Goal: Find specific page/section: Find specific page/section

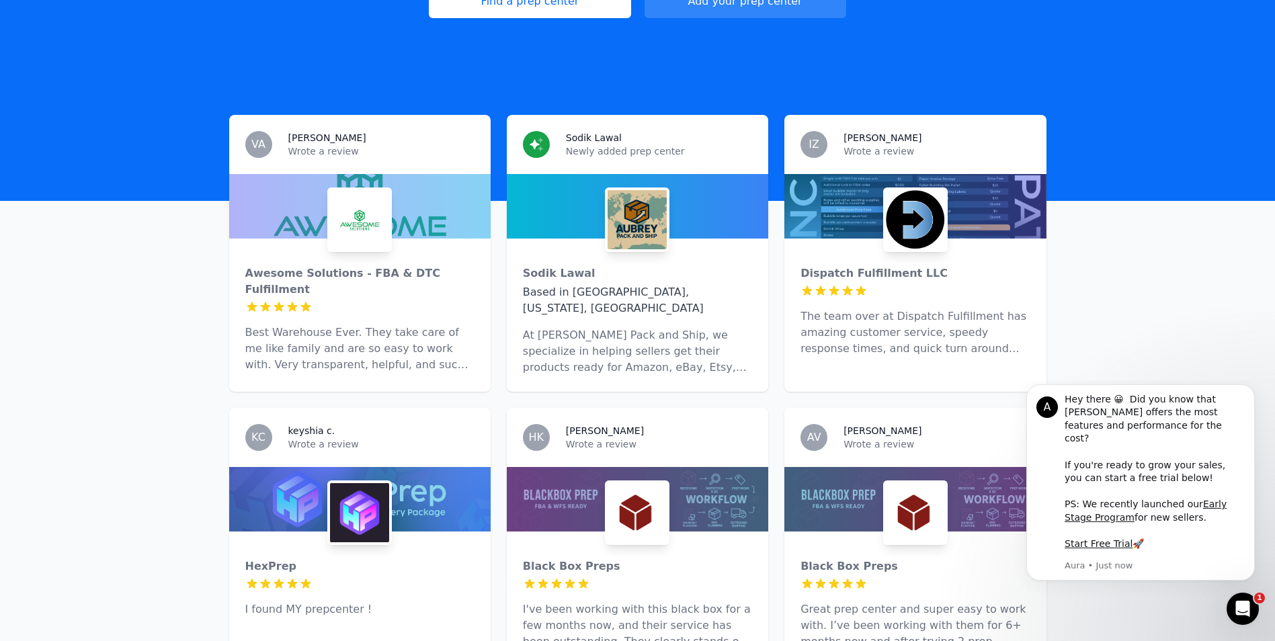
scroll to position [67, 0]
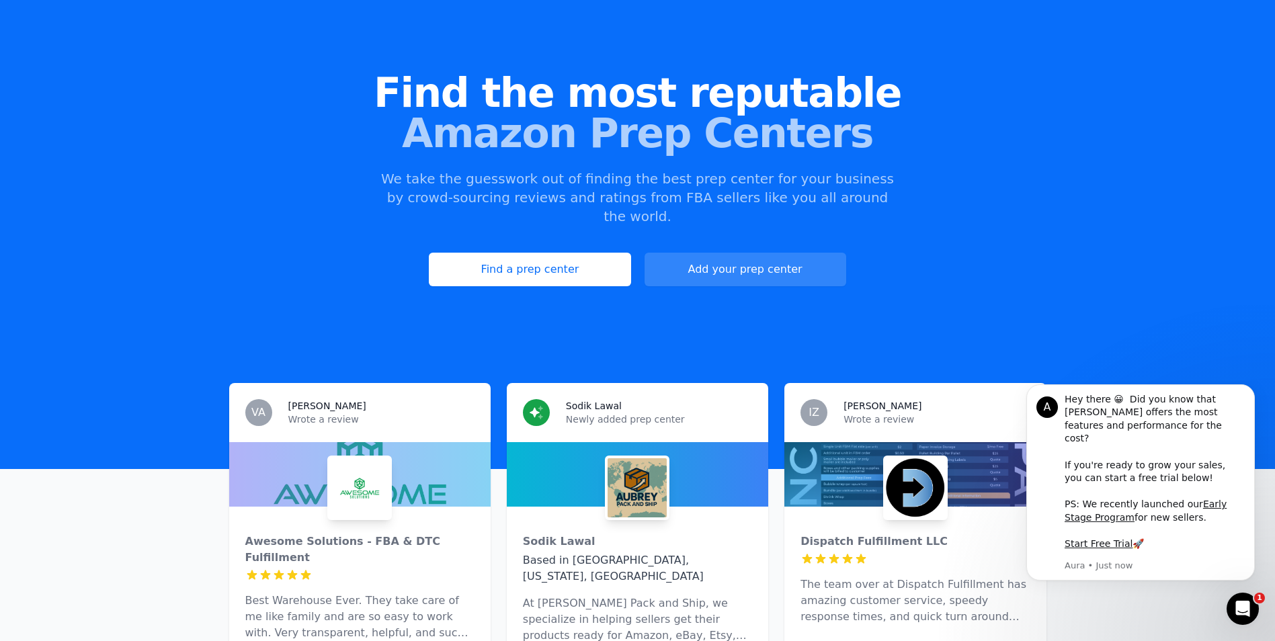
click at [947, 413] on p "Wrote a review" at bounding box center [937, 419] width 186 height 13
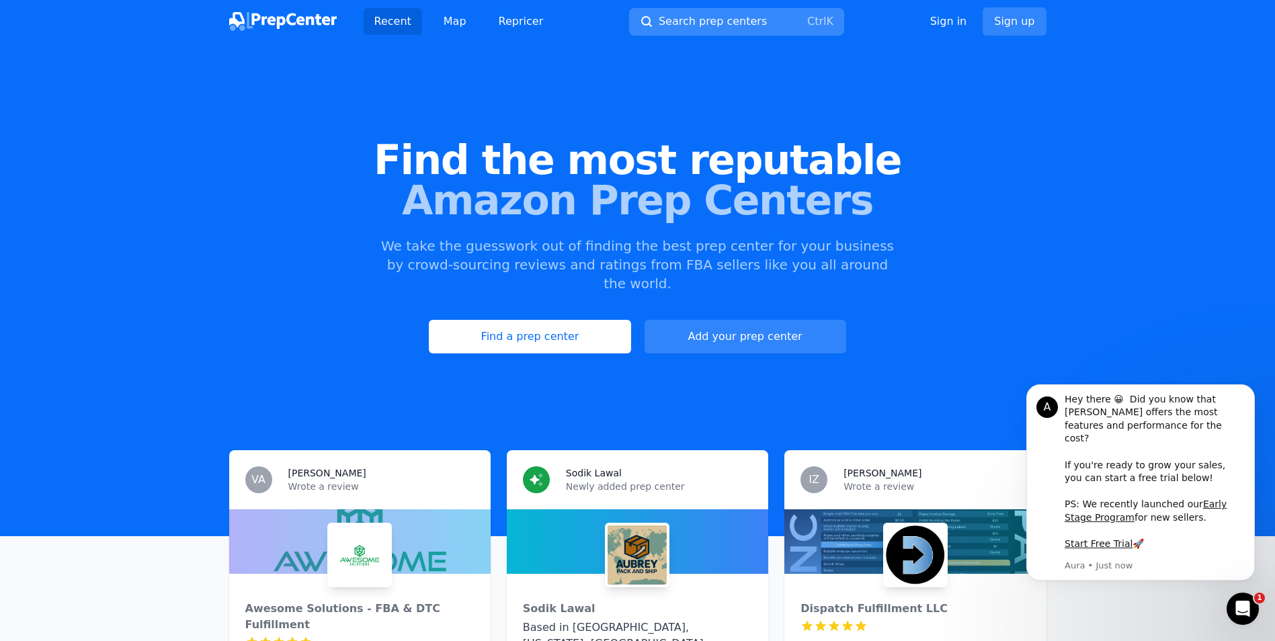
click at [696, 13] on button "Search prep centers Ctrl K" at bounding box center [736, 22] width 215 height 28
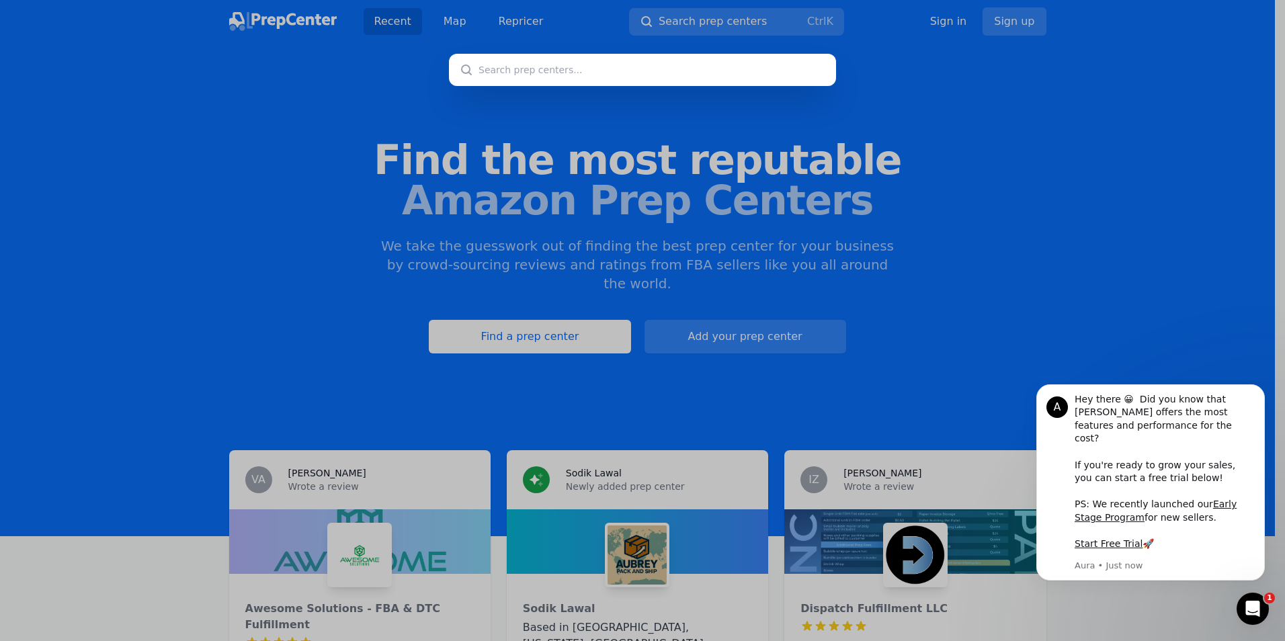
click at [696, 19] on div at bounding box center [642, 320] width 1285 height 641
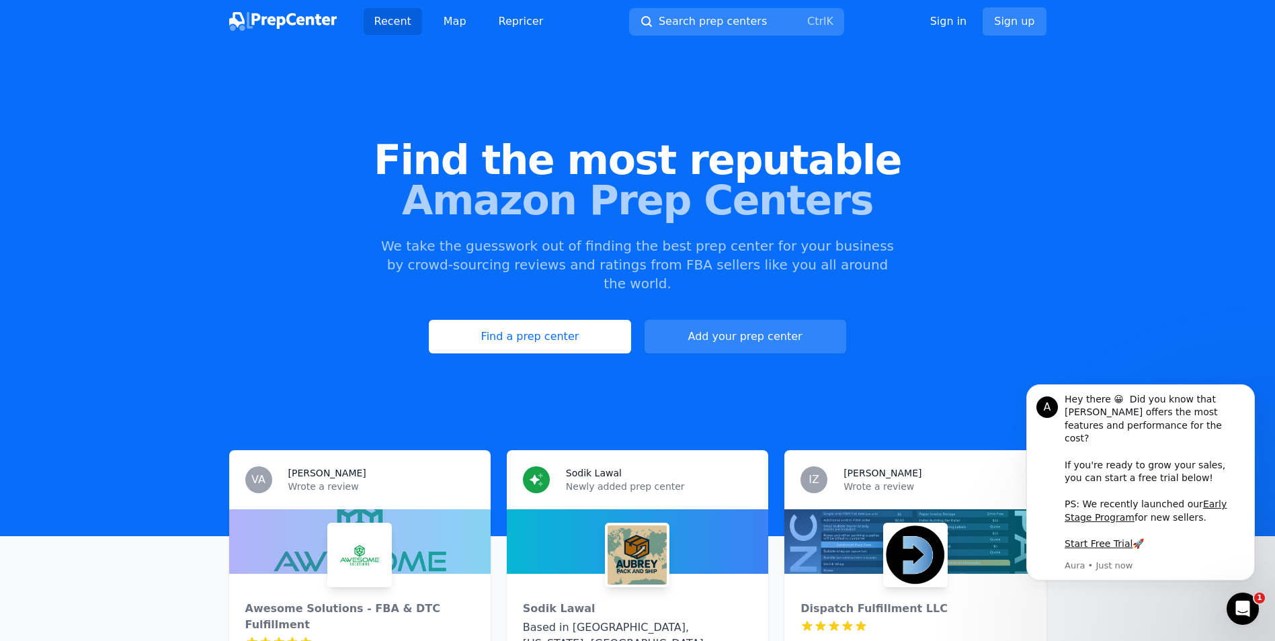
click at [696, 19] on span "Search prep centers" at bounding box center [713, 21] width 108 height 16
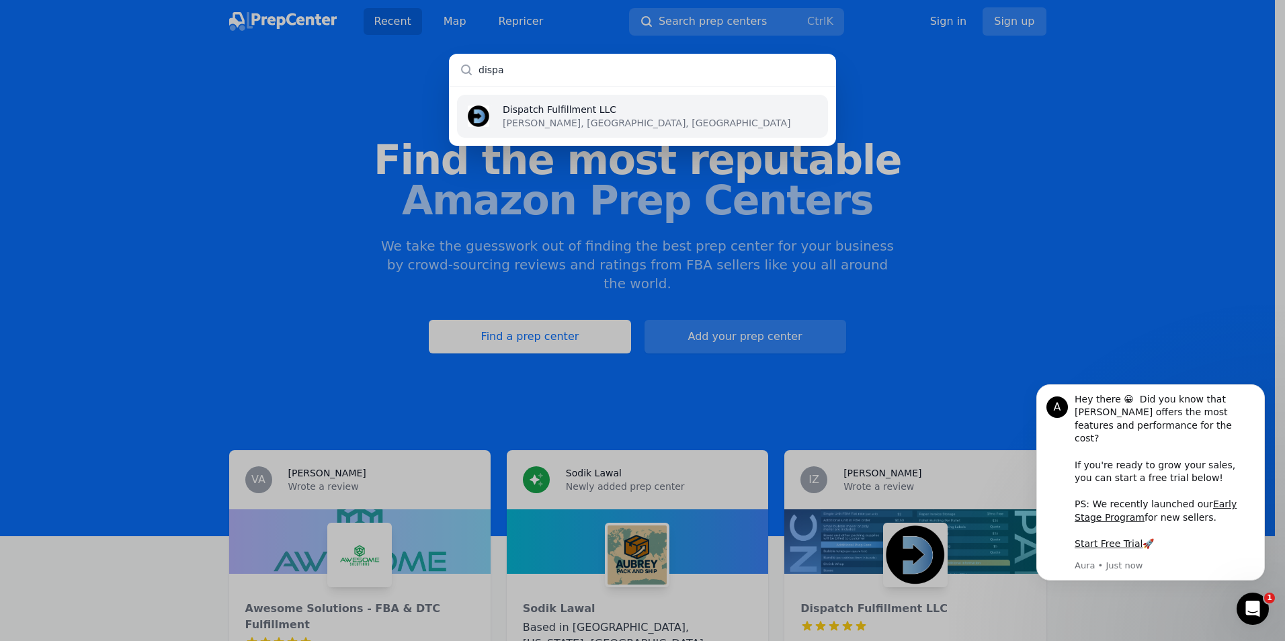
type input "dispa"
click at [584, 125] on p "[PERSON_NAME], [GEOGRAPHIC_DATA], [GEOGRAPHIC_DATA]" at bounding box center [647, 122] width 288 height 13
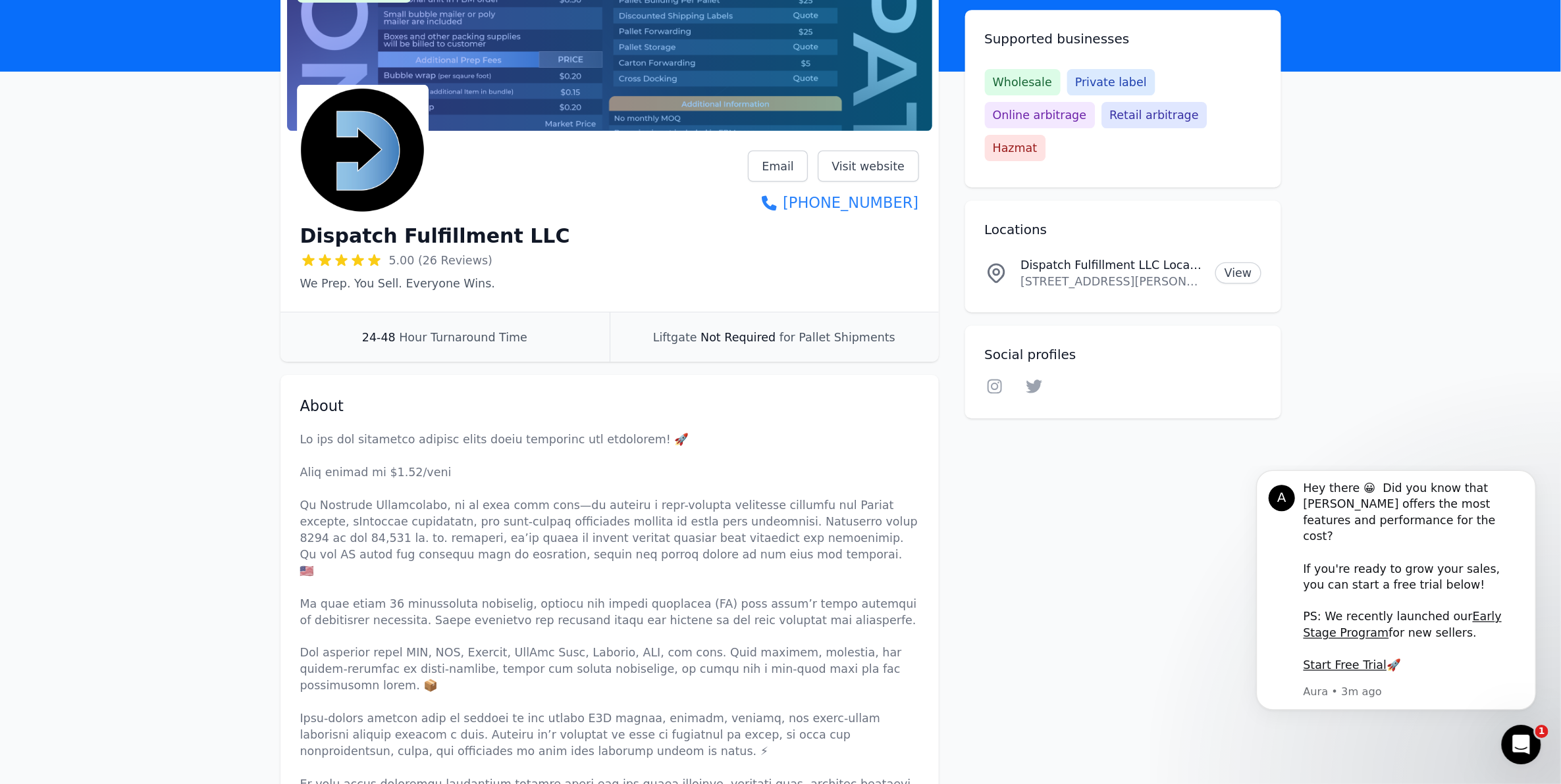
scroll to position [131, 0]
